Goal: Find specific page/section: Find specific page/section

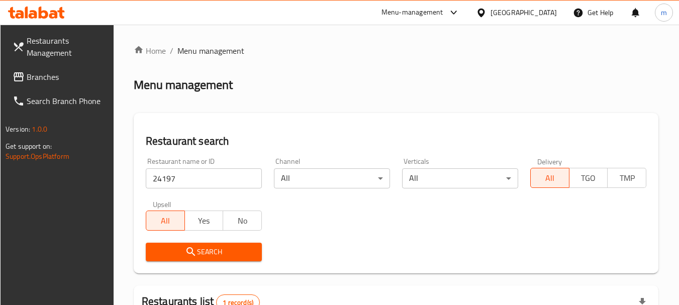
scroll to position [101, 0]
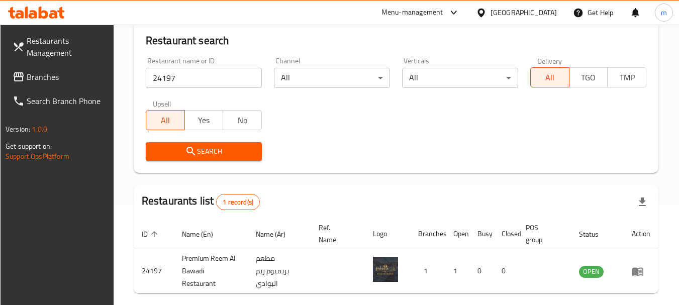
click at [549, 10] on div "[GEOGRAPHIC_DATA]" at bounding box center [524, 12] width 66 height 11
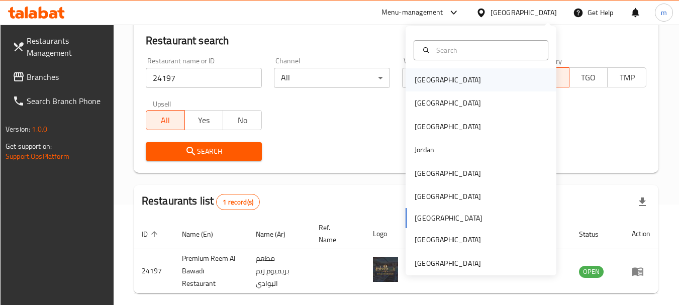
click at [416, 79] on div "[GEOGRAPHIC_DATA]" at bounding box center [448, 79] width 66 height 11
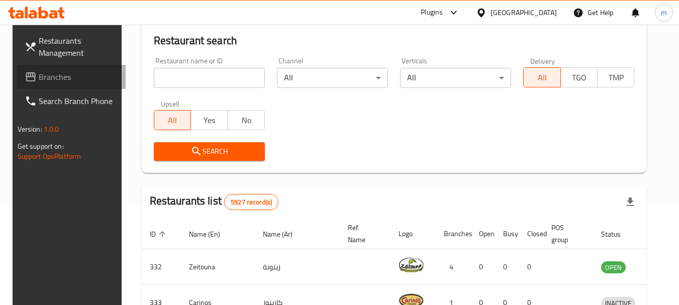
click at [41, 76] on span "Branches" at bounding box center [78, 77] width 79 height 12
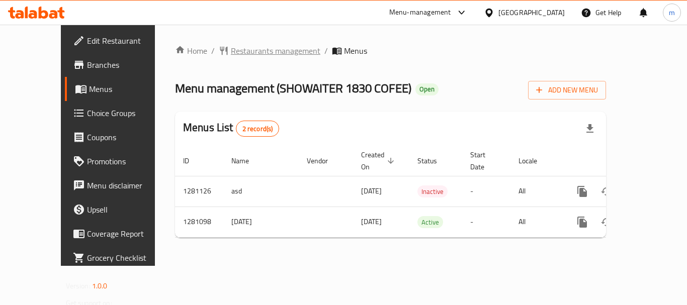
click at [255, 47] on span "Restaurants management" at bounding box center [276, 51] width 90 height 12
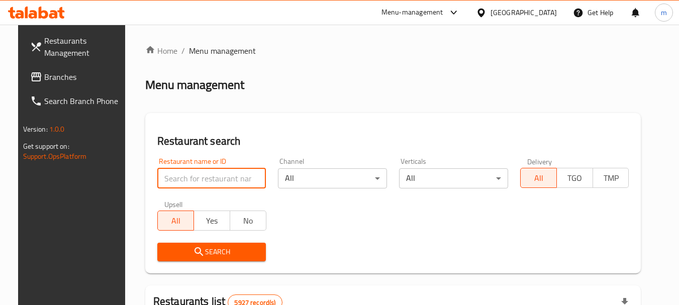
click at [209, 177] on input "search" at bounding box center [211, 178] width 109 height 20
paste input "694166"
type input "694166"
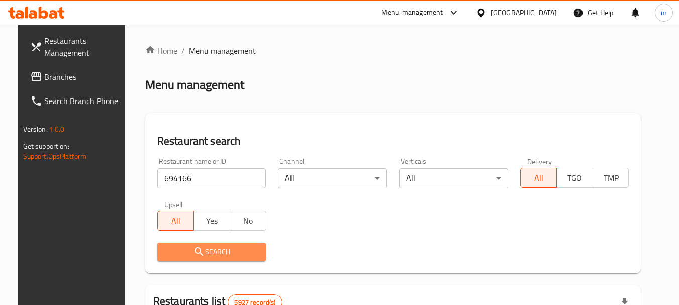
click at [207, 248] on span "Search" at bounding box center [211, 252] width 93 height 13
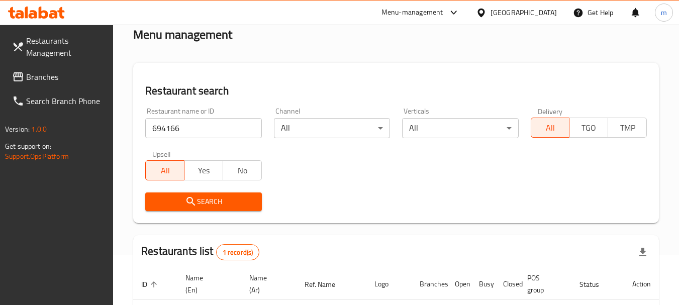
scroll to position [143, 0]
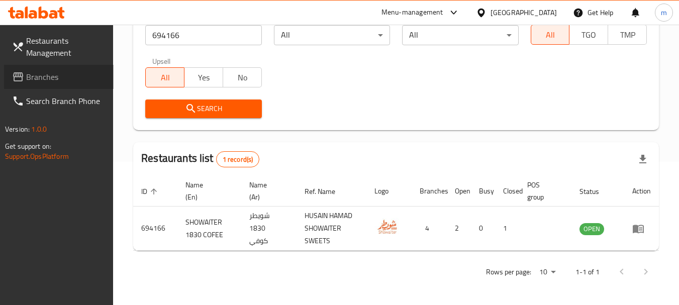
click at [46, 75] on span "Branches" at bounding box center [65, 77] width 79 height 12
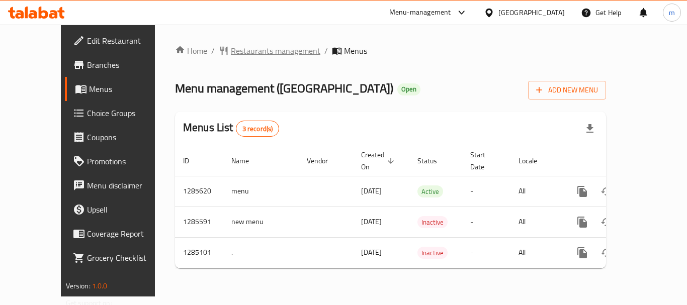
click at [232, 49] on span "Restaurants management" at bounding box center [276, 51] width 90 height 12
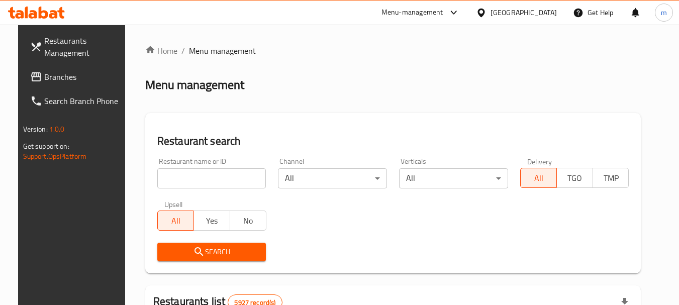
click at [197, 181] on input "search" at bounding box center [211, 178] width 109 height 20
paste input "695700"
type input "695700"
click at [219, 257] on span "Search" at bounding box center [211, 252] width 93 height 13
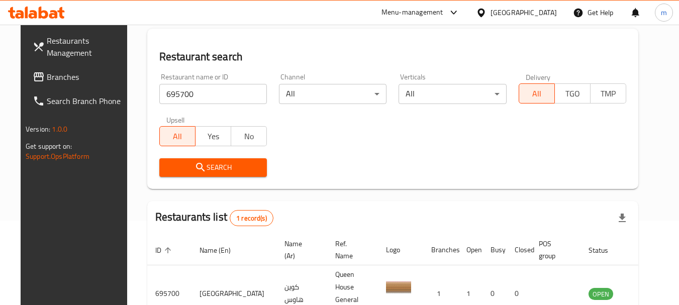
scroll to position [131, 0]
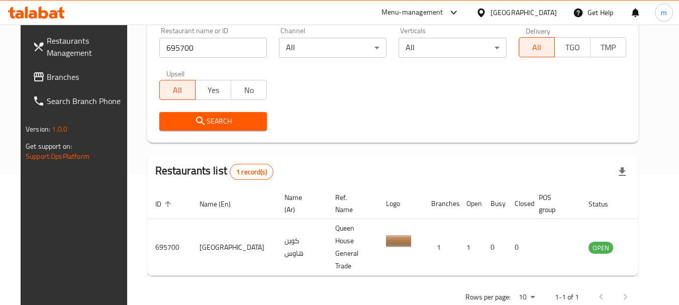
click at [60, 78] on span "Branches" at bounding box center [86, 77] width 79 height 12
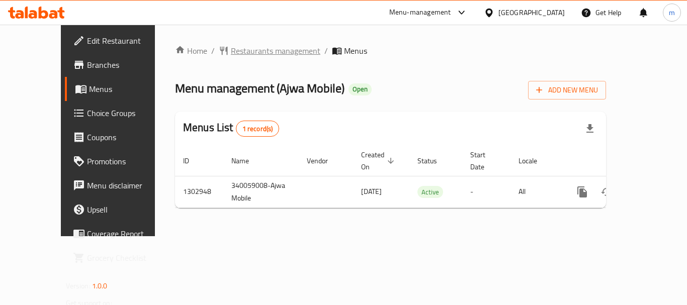
click at [231, 48] on span "Restaurants management" at bounding box center [276, 51] width 90 height 12
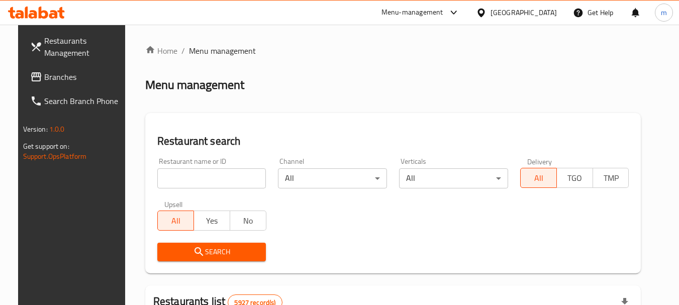
click at [226, 175] on input "search" at bounding box center [211, 178] width 109 height 20
paste input "702634"
type input "702634"
click at [209, 256] on span "Search" at bounding box center [211, 252] width 93 height 13
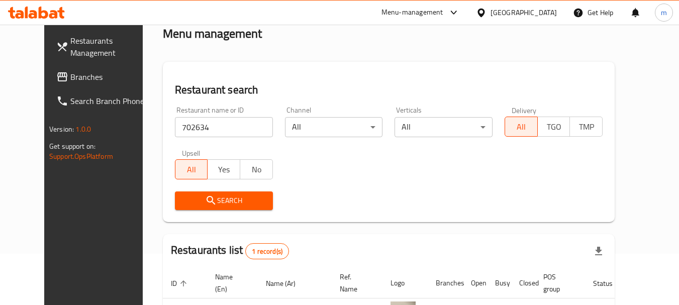
scroll to position [119, 0]
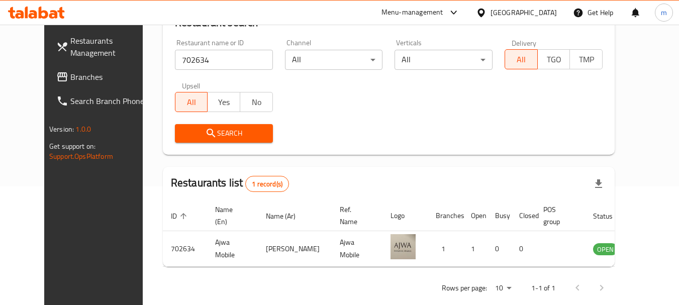
click at [70, 77] on span "Branches" at bounding box center [109, 77] width 79 height 12
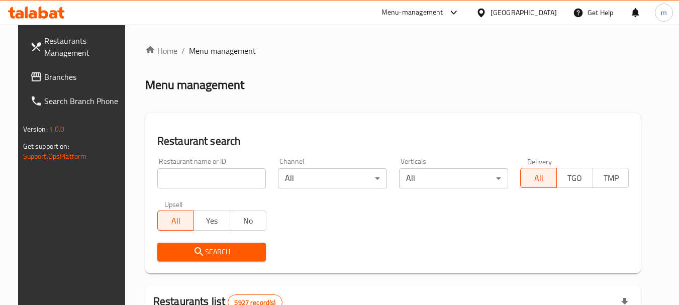
click at [540, 14] on div "[GEOGRAPHIC_DATA]" at bounding box center [524, 12] width 66 height 11
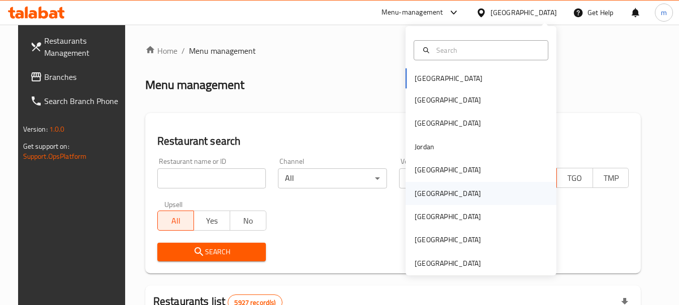
click at [417, 195] on div "Oman" at bounding box center [448, 193] width 66 height 11
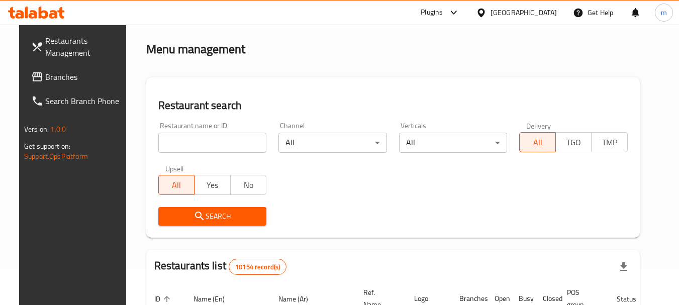
scroll to position [50, 0]
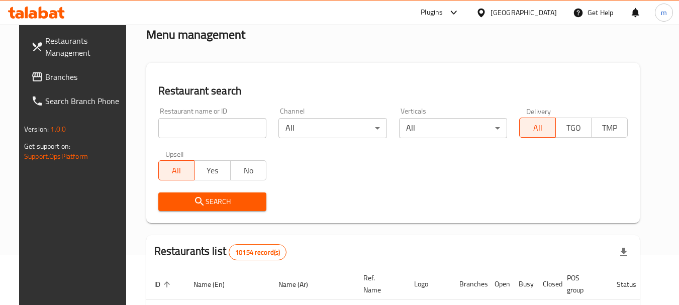
click at [193, 132] on input "search" at bounding box center [212, 128] width 109 height 20
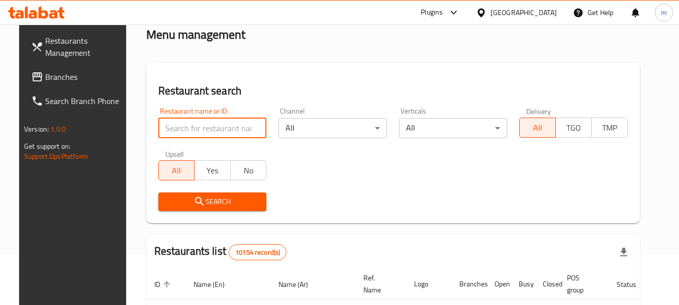
click at [45, 81] on span "Branches" at bounding box center [84, 77] width 79 height 12
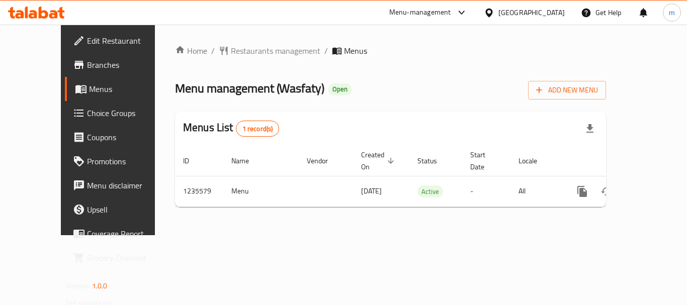
click at [231, 50] on span "Restaurants management" at bounding box center [276, 51] width 90 height 12
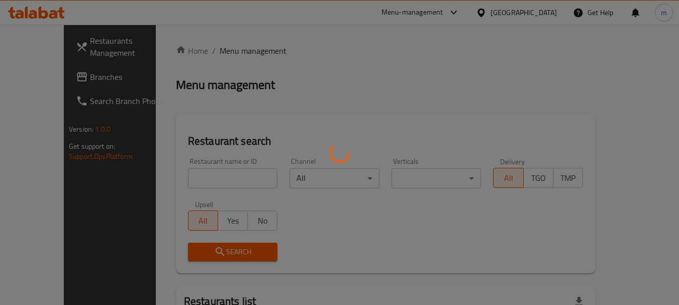
click at [200, 179] on div at bounding box center [339, 152] width 679 height 305
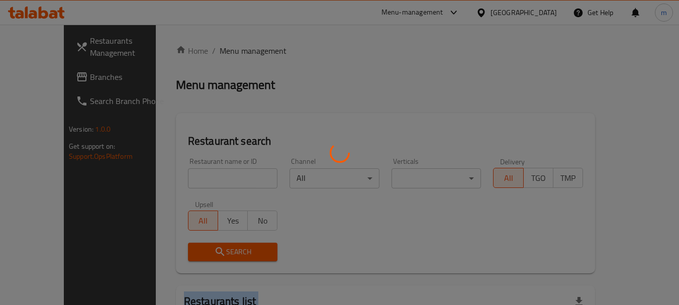
click at [200, 179] on div at bounding box center [339, 152] width 679 height 305
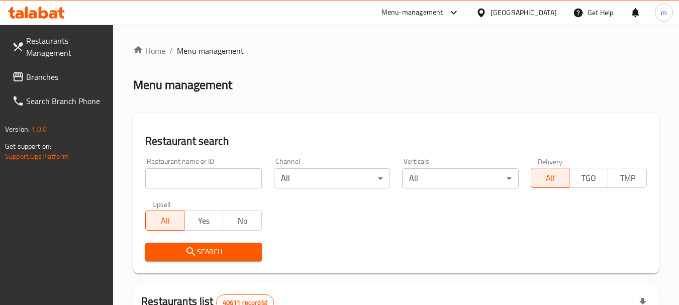
click at [202, 181] on input "search" at bounding box center [203, 178] width 116 height 20
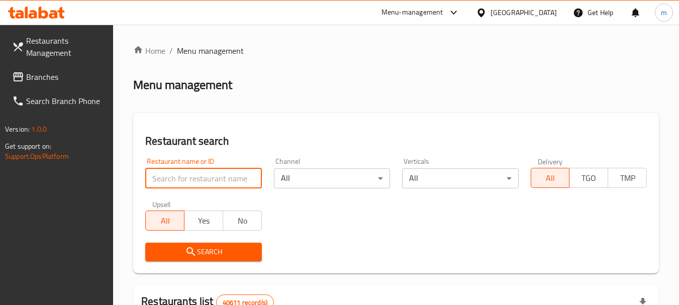
paste input "678776"
type input "678776"
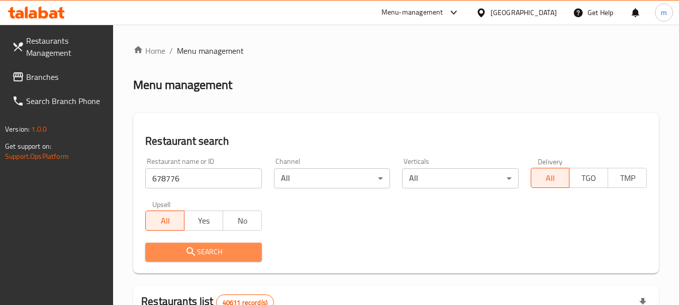
click at [206, 250] on span "Search" at bounding box center [203, 252] width 100 height 13
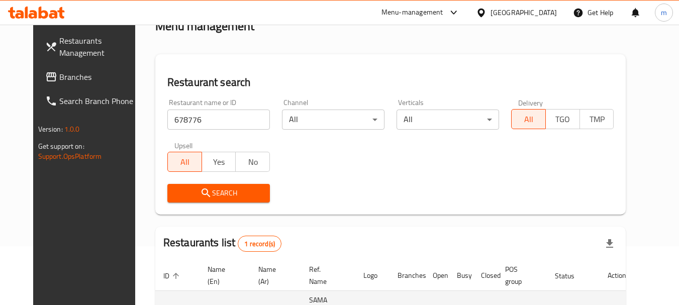
scroll to position [131, 0]
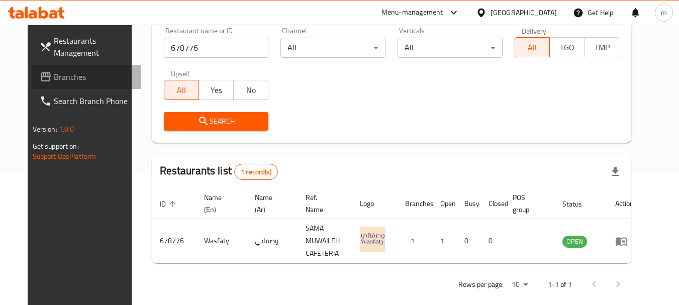
click at [54, 76] on span "Branches" at bounding box center [93, 77] width 79 height 12
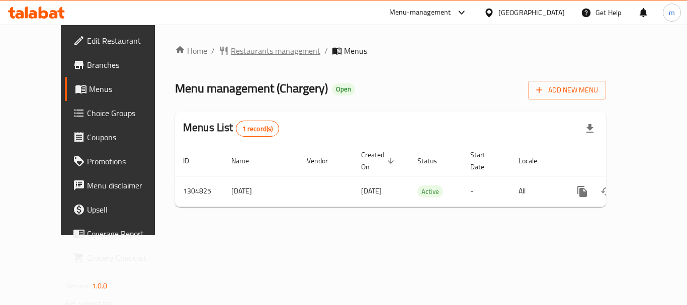
click at [231, 47] on span "Restaurants management" at bounding box center [276, 51] width 90 height 12
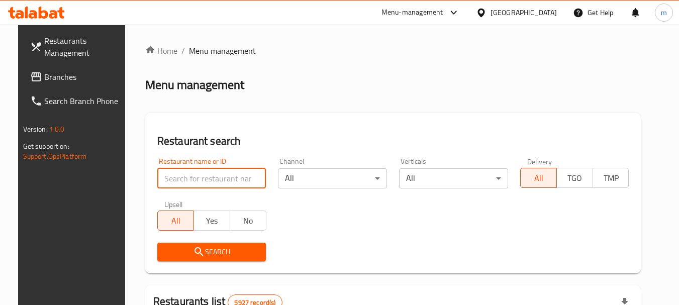
click at [207, 172] on input "search" at bounding box center [211, 178] width 109 height 20
paste input "692727"
type input "692727"
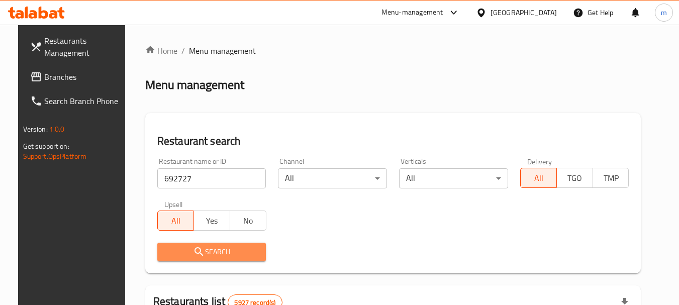
click at [200, 250] on span "Search" at bounding box center [211, 252] width 93 height 13
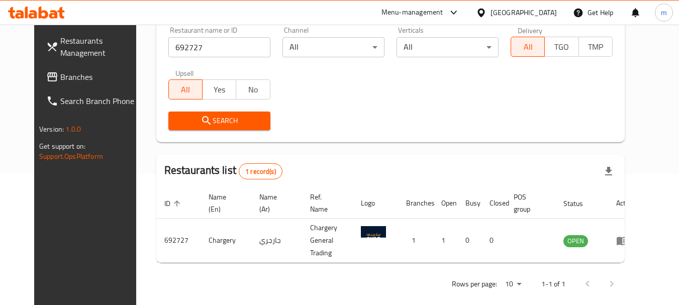
scroll to position [135, 0]
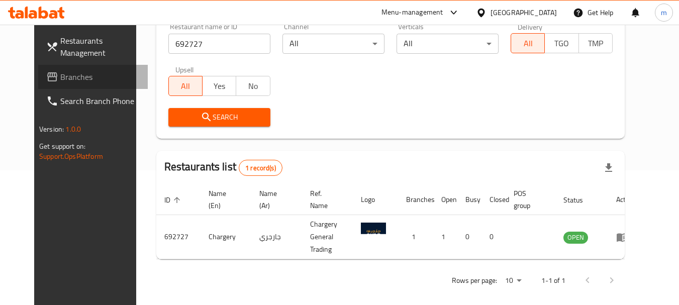
click at [60, 80] on span "Branches" at bounding box center [99, 77] width 79 height 12
